Goal: Task Accomplishment & Management: Manage account settings

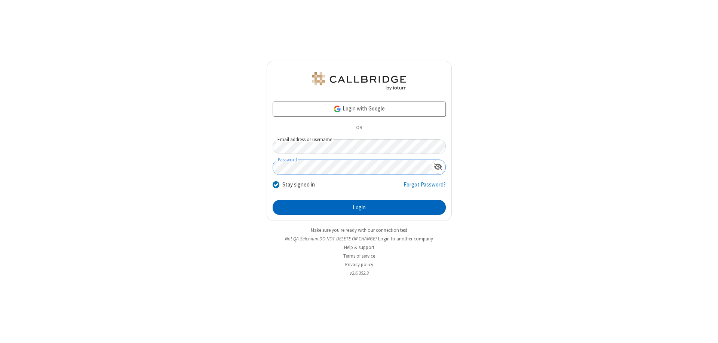
click at [359, 207] on button "Login" at bounding box center [359, 207] width 173 height 15
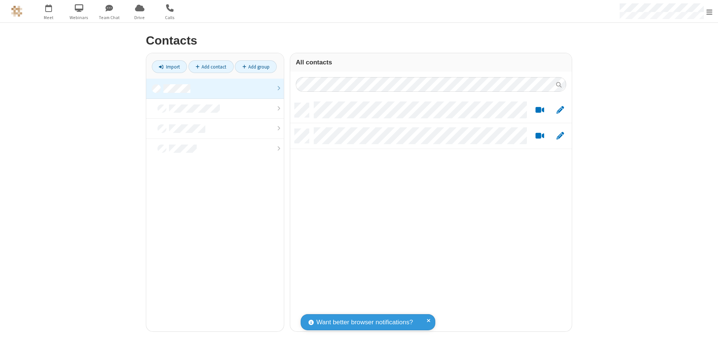
scroll to position [228, 276]
click at [215, 88] on link at bounding box center [215, 89] width 138 height 20
click at [211, 67] on link "Add contact" at bounding box center [211, 66] width 45 height 13
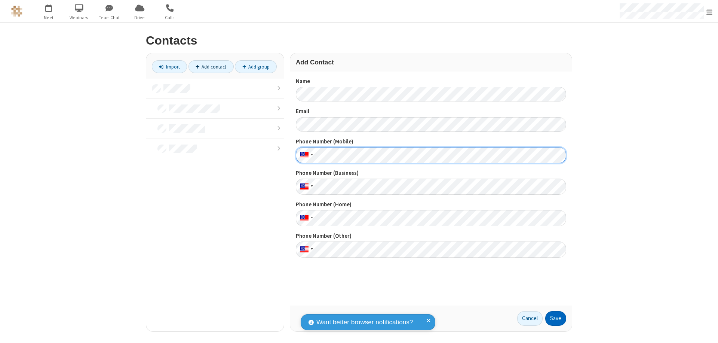
click at [556, 318] on button "Save" at bounding box center [556, 318] width 21 height 15
